Goal: Task Accomplishment & Management: Manage account settings

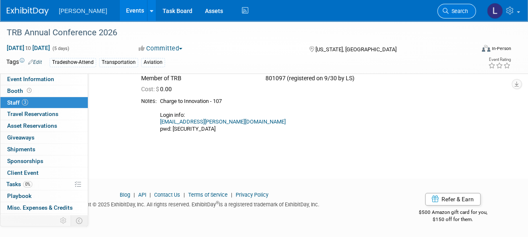
click at [445, 12] on icon at bounding box center [445, 11] width 6 height 6
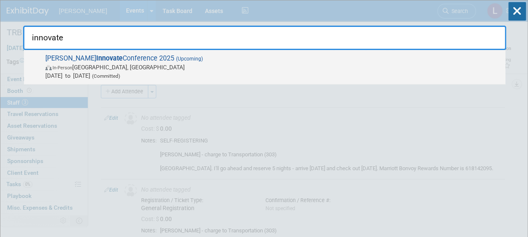
type input "innovate"
click at [416, 58] on span "[PERSON_NAME] Innovate Conference 2025 (Upcoming) In-Person [GEOGRAPHIC_DATA], …" at bounding box center [272, 67] width 458 height 26
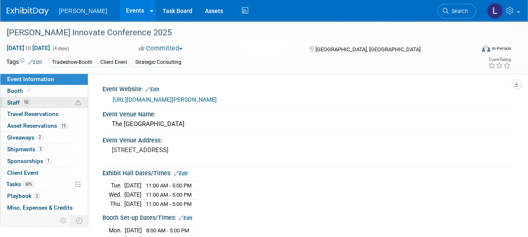
click at [43, 102] on link "10 Staff 10" at bounding box center [43, 102] width 87 height 11
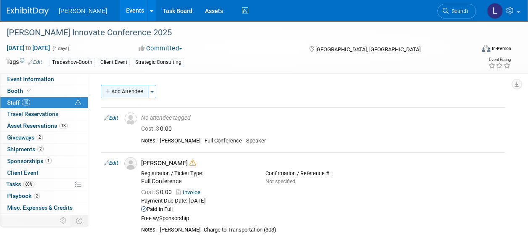
click at [125, 90] on button "Add Attendee" at bounding box center [124, 91] width 47 height 13
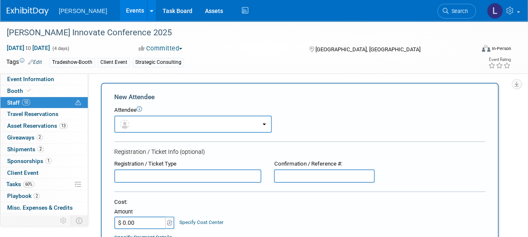
scroll to position [210, 0]
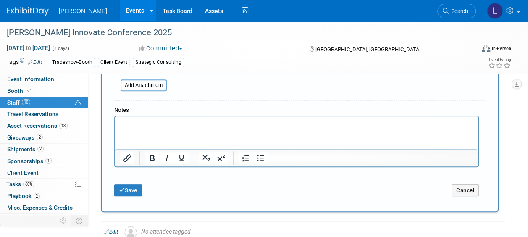
click at [167, 128] on html at bounding box center [296, 122] width 363 height 12
click at [133, 191] on button "Save" at bounding box center [128, 190] width 28 height 12
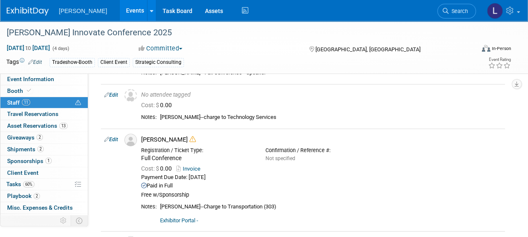
scroll to position [0, 0]
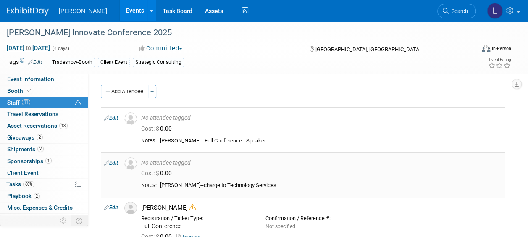
click at [116, 160] on link "Edit" at bounding box center [111, 163] width 14 height 6
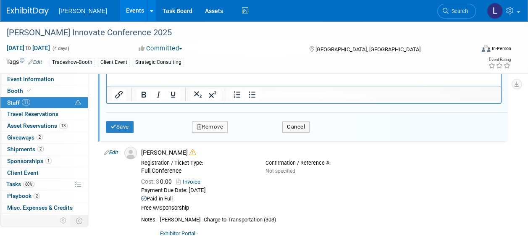
scroll to position [308, 0]
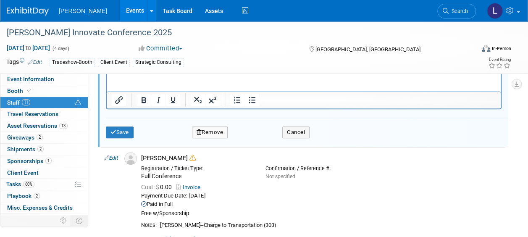
click at [213, 129] on button "Remove" at bounding box center [210, 132] width 36 height 12
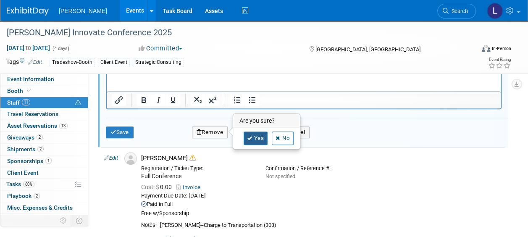
click at [250, 141] on link "Yes" at bounding box center [255, 137] width 24 height 13
